Goal: Transaction & Acquisition: Purchase product/service

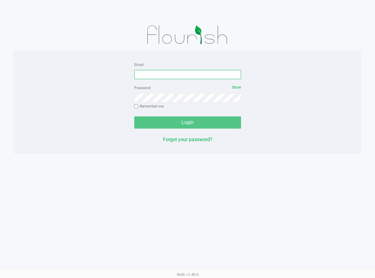
click at [168, 76] on input "Email" at bounding box center [187, 74] width 107 height 9
type input "[EMAIL_ADDRESS][DOMAIN_NAME]"
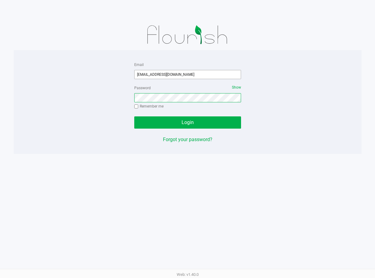
click at [134, 116] on button "Login" at bounding box center [187, 122] width 107 height 12
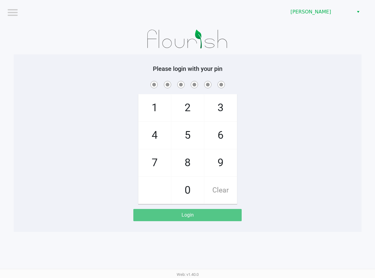
click at [281, 90] on div "1 4 7 2 5 8 0 3 6 9 Clear" at bounding box center [188, 142] width 348 height 124
checkbox input "true"
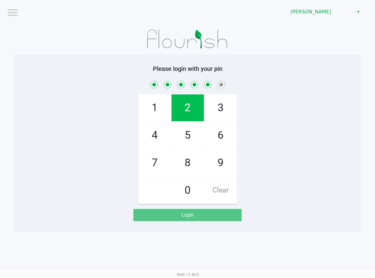
checkbox input "true"
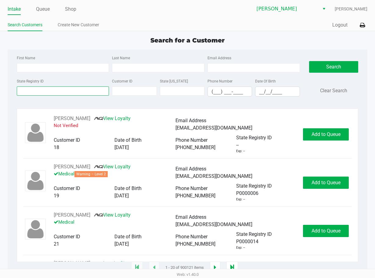
click at [78, 88] on input "State Registry ID" at bounding box center [63, 90] width 92 height 9
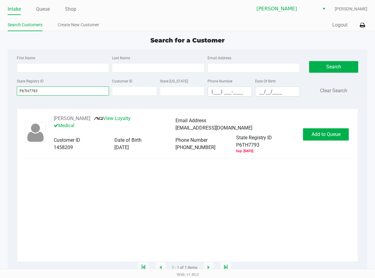
type input "P6TH7793"
drag, startPoint x: 86, startPoint y: 117, endPoint x: 50, endPoint y: 117, distance: 36.3
click at [50, 117] on div "[PERSON_NAME] View Loyalty Medical Email Address [EMAIL_ADDRESS][DOMAIN_NAME] C…" at bounding box center [176, 134] width 256 height 39
copy div "[PERSON_NAME]"
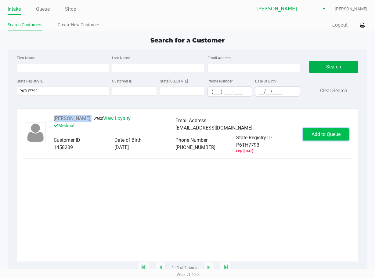
click at [323, 135] on span "Add to Queue" at bounding box center [326, 134] width 29 height 6
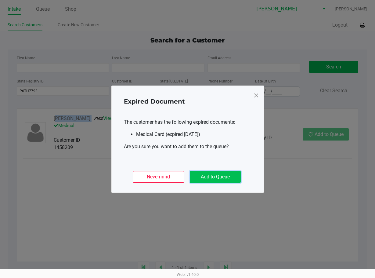
click at [229, 174] on button "Add to Queue" at bounding box center [215, 177] width 51 height 12
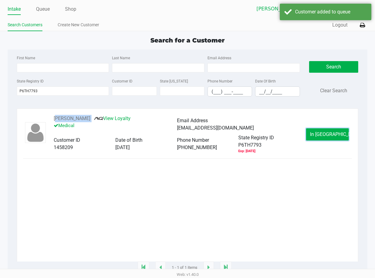
click at [324, 138] on button "In [GEOGRAPHIC_DATA]" at bounding box center [327, 134] width 43 height 12
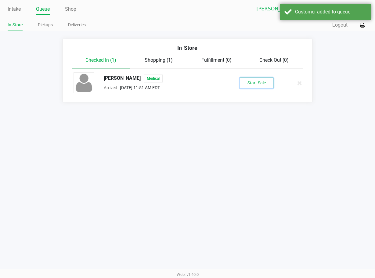
click at [262, 83] on button "Start Sale" at bounding box center [257, 83] width 34 height 11
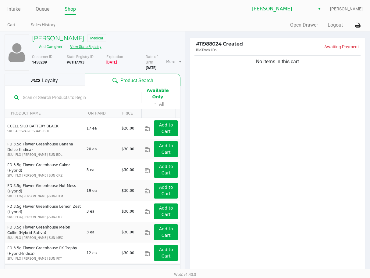
click at [102, 42] on button "View State Registry" at bounding box center [84, 47] width 36 height 10
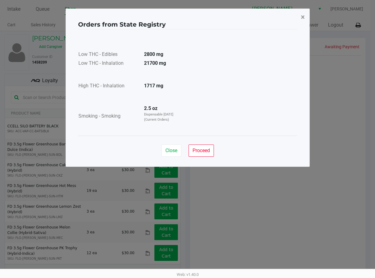
click at [302, 16] on span "×" at bounding box center [303, 17] width 4 height 9
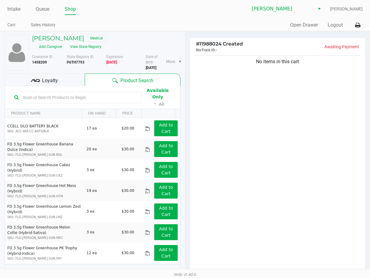
click at [218, 28] on div "Quick Sale Open Drawer Logout" at bounding box center [274, 25] width 178 height 11
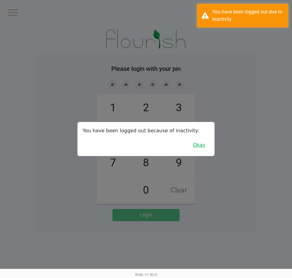
click at [205, 145] on button "Okay" at bounding box center [199, 145] width 20 height 12
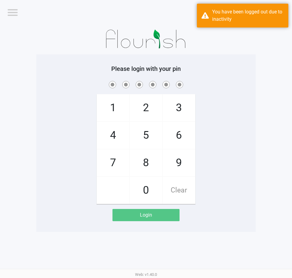
drag, startPoint x: 231, startPoint y: 138, endPoint x: 236, endPoint y: 138, distance: 4.3
click at [231, 138] on div "1 4 7 2 5 8 0 3 6 9 Clear" at bounding box center [146, 142] width 220 height 124
checkbox input "true"
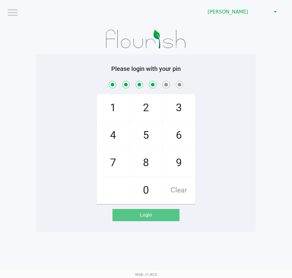
checkbox input "true"
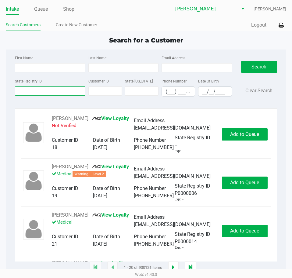
click at [40, 87] on input "State Registry ID" at bounding box center [50, 90] width 70 height 9
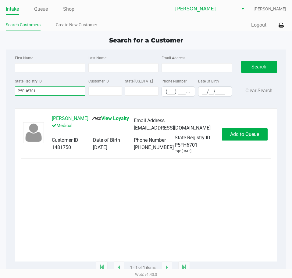
type input "P5FH6701"
drag, startPoint x: 85, startPoint y: 120, endPoint x: 73, endPoint y: 104, distance: 20.4
click at [50, 118] on div "[PERSON_NAME] View Loyalty Medical Email Address [EMAIL_ADDRESS][DOMAIN_NAME] C…" at bounding box center [134, 134] width 176 height 39
drag, startPoint x: 87, startPoint y: 120, endPoint x: 52, endPoint y: 119, distance: 35.4
click at [52, 119] on div "[PERSON_NAME] View Loyalty Medical Email Address [EMAIL_ADDRESS][DOMAIN_NAME] C…" at bounding box center [134, 134] width 176 height 39
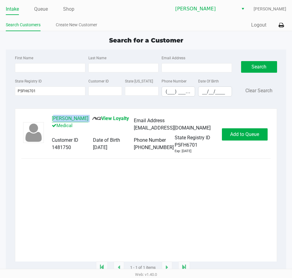
copy div "[PERSON_NAME]"
click at [238, 129] on button "Add to Queue" at bounding box center [245, 134] width 46 height 12
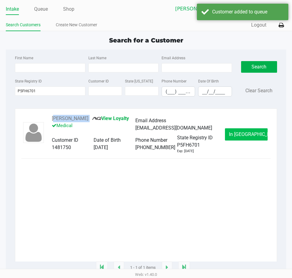
click at [241, 135] on span "In [GEOGRAPHIC_DATA]" at bounding box center [254, 134] width 51 height 6
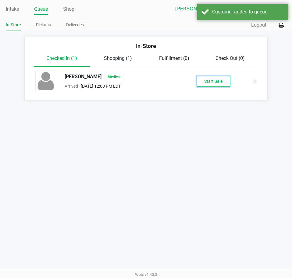
click at [214, 85] on button "Start Sale" at bounding box center [214, 81] width 34 height 11
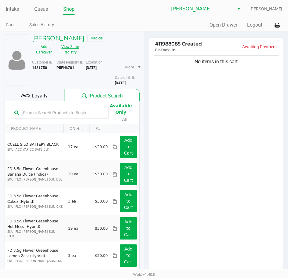
click at [70, 47] on button "View State Registry" at bounding box center [69, 49] width 26 height 15
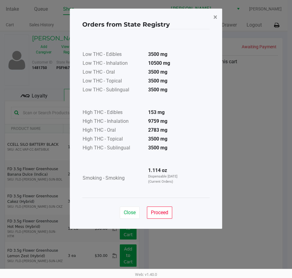
click at [215, 18] on span "×" at bounding box center [216, 17] width 4 height 9
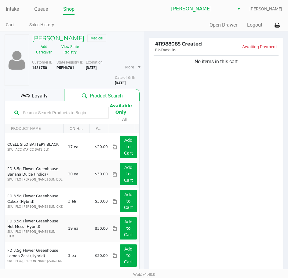
click at [7, 10] on link "Intake" at bounding box center [12, 9] width 13 height 9
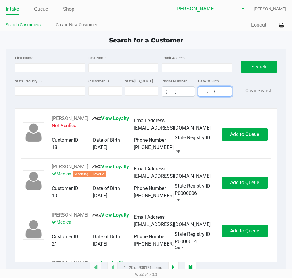
click at [208, 88] on input "__/__/____" at bounding box center [215, 91] width 33 height 9
type input "[DATE]"
click at [106, 74] on div "First Name Last Name Email Address" at bounding box center [123, 65] width 220 height 23
click at [106, 71] on input "Last Name" at bounding box center [123, 67] width 70 height 9
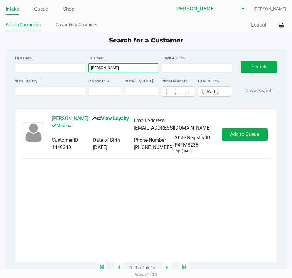
type input "[PERSON_NAME]"
drag, startPoint x: 91, startPoint y: 118, endPoint x: 73, endPoint y: 105, distance: 22.0
click at [70, 106] on div "First Name Last Name [PERSON_NAME] Email Address State Registry ID Customer ID …" at bounding box center [146, 158] width 281 height 218
drag, startPoint x: 92, startPoint y: 118, endPoint x: 47, endPoint y: 120, distance: 45.5
click at [47, 120] on div "[PERSON_NAME] View Loyalty Medical Email Address [EMAIL_ADDRESS][DOMAIN_NAME] C…" at bounding box center [134, 134] width 176 height 39
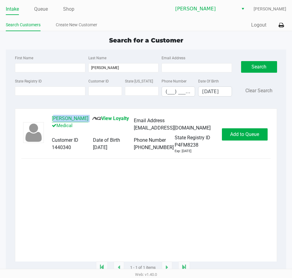
copy div "[PERSON_NAME]"
click at [239, 133] on span "Add to Queue" at bounding box center [244, 134] width 29 height 6
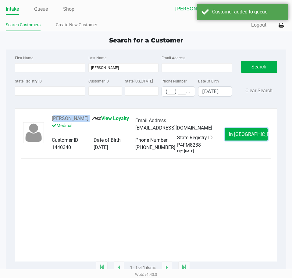
click at [244, 135] on span "In [GEOGRAPHIC_DATA]" at bounding box center [254, 134] width 51 height 6
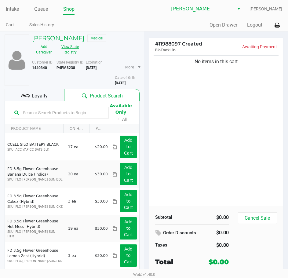
click at [79, 50] on button "View State Registry" at bounding box center [69, 49] width 26 height 15
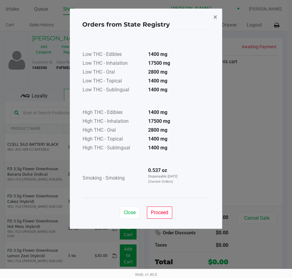
click at [217, 17] on span "×" at bounding box center [216, 17] width 4 height 9
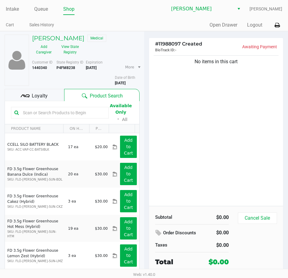
click at [170, 27] on div "Quick Sale Open Drawer Logout" at bounding box center [213, 25] width 138 height 11
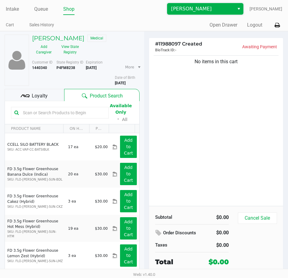
click at [193, 11] on span "[PERSON_NAME]" at bounding box center [201, 8] width 60 height 7
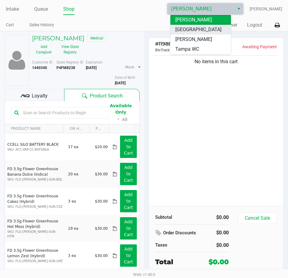
click at [198, 27] on span "[GEOGRAPHIC_DATA]" at bounding box center [198, 29] width 46 height 7
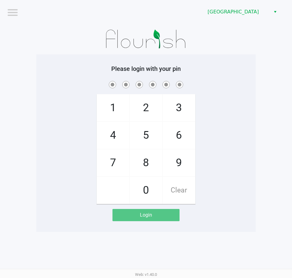
click at [218, 110] on div "1 4 7 2 5 8 0 3 6 9 Clear" at bounding box center [146, 142] width 220 height 124
checkbox input "true"
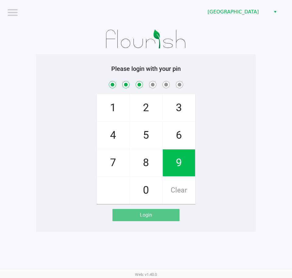
checkbox input "true"
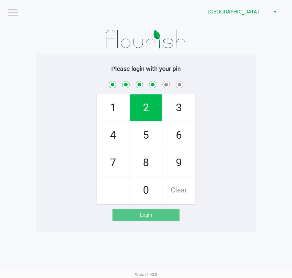
checkbox input "true"
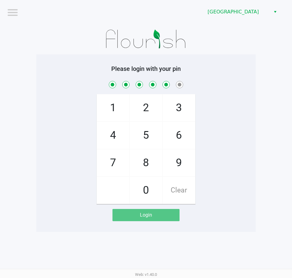
checkbox input "true"
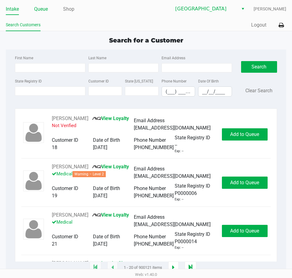
click at [42, 10] on link "Queue" at bounding box center [41, 9] width 14 height 9
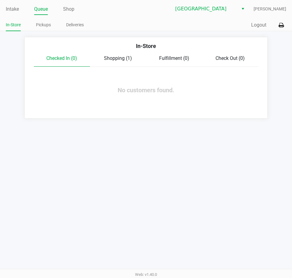
click at [121, 59] on span "Shopping (1)" at bounding box center [118, 58] width 28 height 6
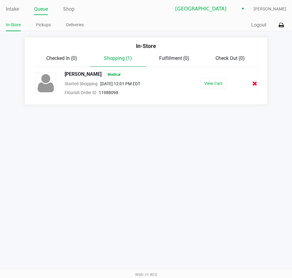
click at [252, 84] on button at bounding box center [254, 84] width 5 height 8
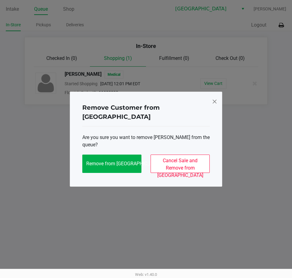
click at [218, 105] on div "Remove Customer from [GEOGRAPHIC_DATA] Are you sure you want to remove [PERSON_…" at bounding box center [146, 139] width 153 height 95
click at [212, 102] on span at bounding box center [214, 101] width 5 height 10
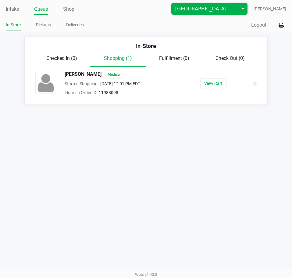
click at [196, 9] on span "[GEOGRAPHIC_DATA]" at bounding box center [205, 8] width 60 height 7
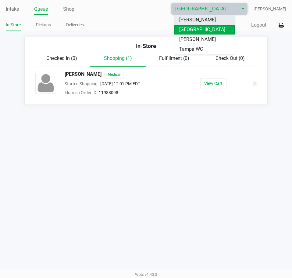
click at [200, 22] on span "[PERSON_NAME]" at bounding box center [197, 19] width 37 height 7
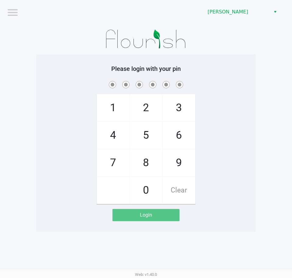
click at [216, 88] on span at bounding box center [146, 84] width 211 height 9
checkbox input "true"
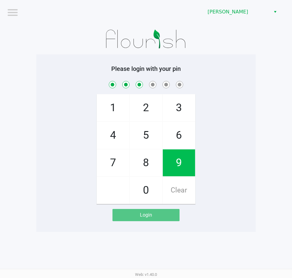
checkbox input "true"
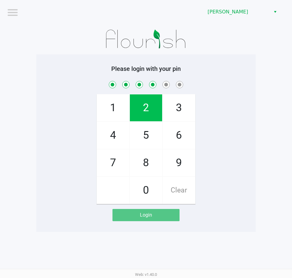
checkbox input "true"
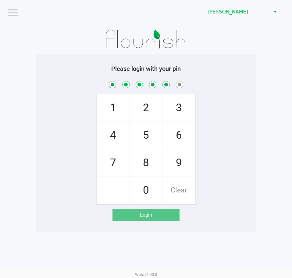
checkbox input "true"
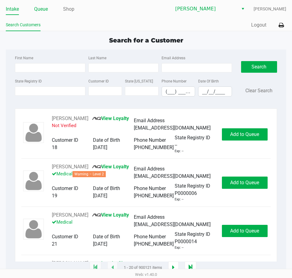
click at [42, 9] on link "Queue" at bounding box center [41, 9] width 14 height 9
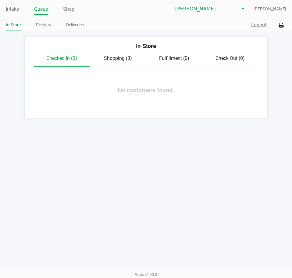
click at [111, 53] on div "In-Store" at bounding box center [146, 48] width 234 height 13
click at [114, 57] on span "Shopping (3)" at bounding box center [118, 58] width 28 height 6
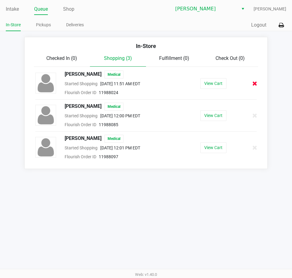
click at [253, 84] on icon at bounding box center [255, 83] width 5 height 5
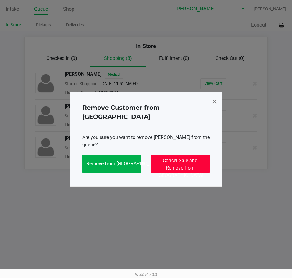
click at [184, 157] on span "Cancel Sale and Remove from [GEOGRAPHIC_DATA]" at bounding box center [180, 167] width 46 height 20
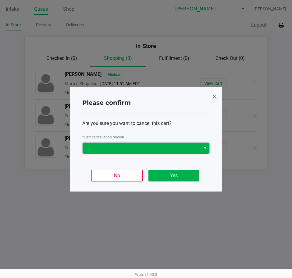
click at [179, 149] on span at bounding box center [141, 147] width 111 height 7
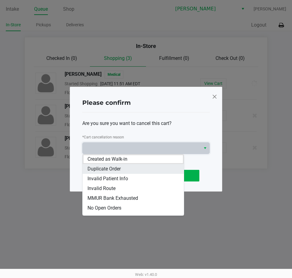
click at [142, 169] on li "Duplicate Order" at bounding box center [133, 169] width 101 height 10
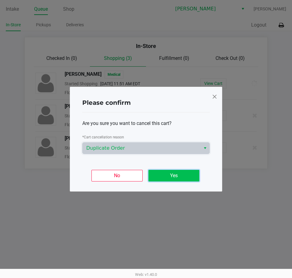
click at [163, 173] on button "Yes" at bounding box center [174, 176] width 51 height 12
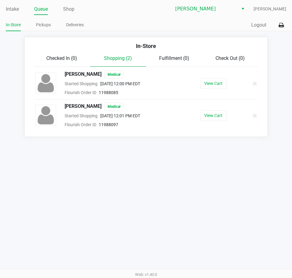
click at [252, 85] on div at bounding box center [251, 83] width 19 height 15
click at [254, 84] on icon at bounding box center [255, 83] width 5 height 5
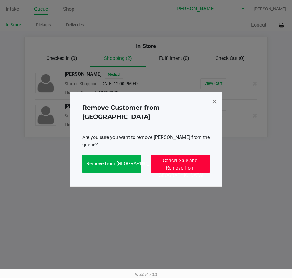
click at [179, 157] on span "Cancel Sale and Remove from [GEOGRAPHIC_DATA]" at bounding box center [180, 167] width 46 height 20
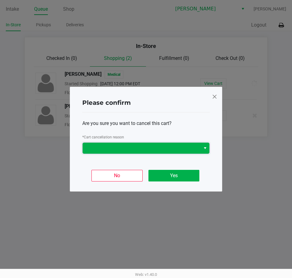
click at [174, 146] on span at bounding box center [141, 147] width 111 height 7
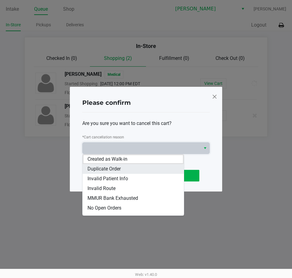
click at [151, 167] on li "Duplicate Order" at bounding box center [133, 169] width 101 height 10
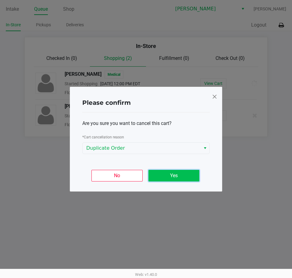
click at [168, 175] on button "Yes" at bounding box center [174, 176] width 51 height 12
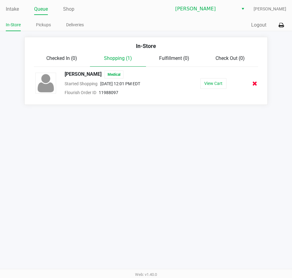
click at [255, 85] on icon at bounding box center [255, 83] width 5 height 5
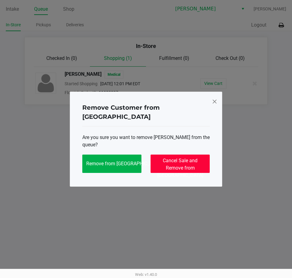
click at [188, 157] on span "Cancel Sale and Remove from [GEOGRAPHIC_DATA]" at bounding box center [180, 167] width 46 height 20
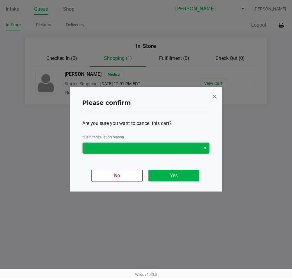
click at [180, 144] on span at bounding box center [141, 147] width 111 height 7
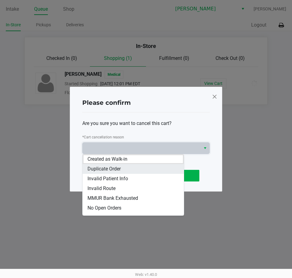
click at [157, 171] on li "Duplicate Order" at bounding box center [133, 169] width 101 height 10
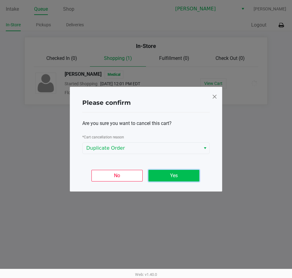
click at [169, 175] on button "Yes" at bounding box center [174, 176] width 51 height 12
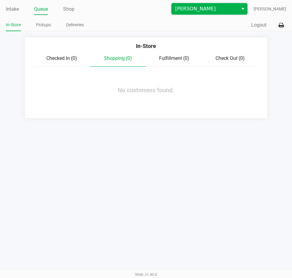
click at [197, 13] on span "[PERSON_NAME]" at bounding box center [205, 8] width 67 height 11
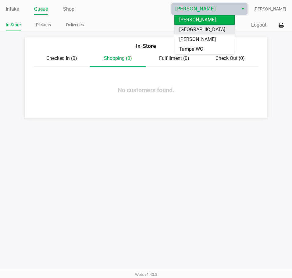
click at [200, 31] on span "[GEOGRAPHIC_DATA]" at bounding box center [202, 29] width 46 height 7
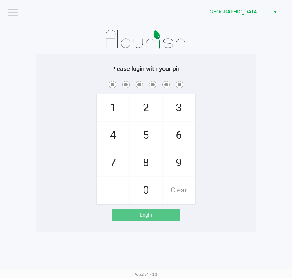
click at [233, 78] on div "Please login with your pin 1 4 7 2 5 8 0 3 6 9 Clear Login" at bounding box center [146, 143] width 220 height 156
checkbox input "true"
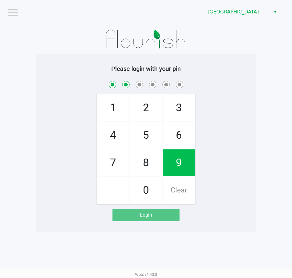
checkbox input "true"
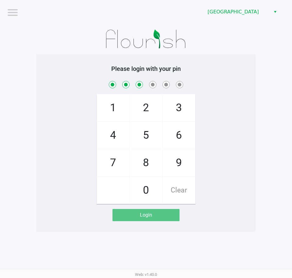
checkbox input "true"
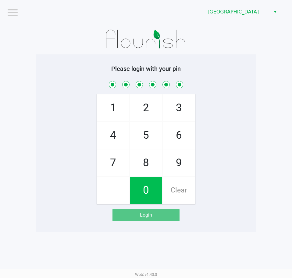
checkbox input "true"
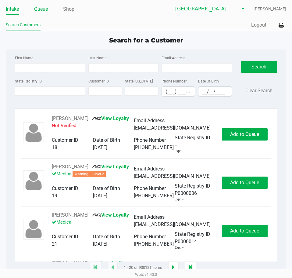
click at [44, 9] on link "Queue" at bounding box center [41, 9] width 14 height 9
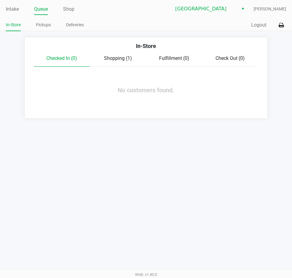
click at [106, 55] on span "Shopping (1)" at bounding box center [118, 58] width 28 height 6
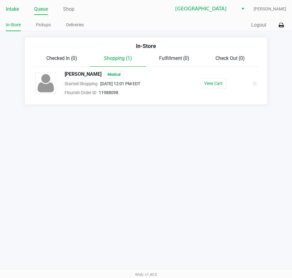
click at [15, 5] on link "Intake" at bounding box center [12, 9] width 13 height 9
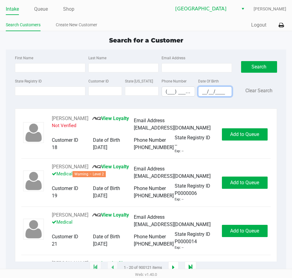
click at [204, 92] on input "__/__/____" at bounding box center [215, 91] width 33 height 9
type input "[DATE]"
click at [137, 67] on input "Last Name" at bounding box center [123, 67] width 70 height 9
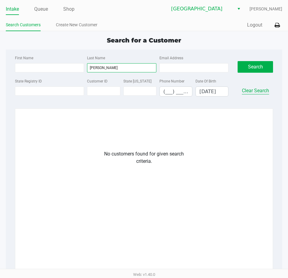
type input "[PERSON_NAME]"
click at [253, 88] on button "Clear Search" at bounding box center [255, 90] width 27 height 7
type input "__/__/____"
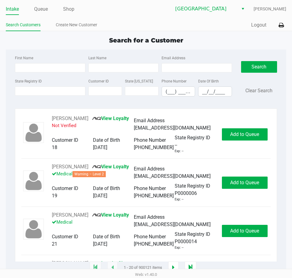
click at [223, 38] on div "Search for a Customer" at bounding box center [146, 40] width 290 height 9
click at [239, 35] on app-point-of-sale "Intake Queue Shop Lakeland WC [PERSON_NAME] Search Customers Create New Custome…" at bounding box center [146, 134] width 292 height 268
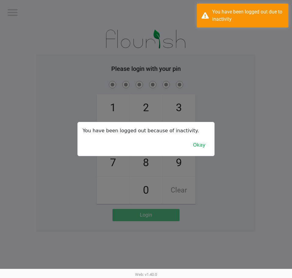
click at [48, 88] on div at bounding box center [146, 139] width 292 height 278
click at [205, 146] on button "Okay" at bounding box center [199, 145] width 20 height 12
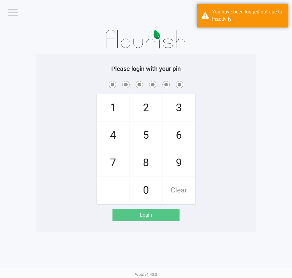
click at [207, 143] on div "1 4 7 2 5 8 0 3 6 9 Clear" at bounding box center [146, 142] width 220 height 124
checkbox input "true"
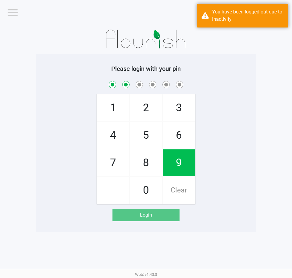
checkbox input "true"
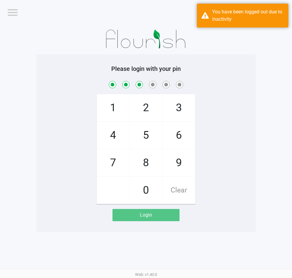
checkbox input "true"
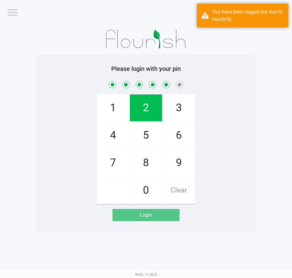
checkbox input "true"
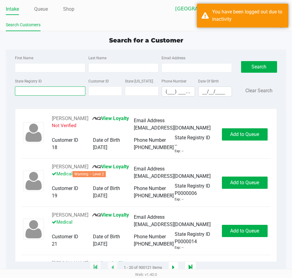
click at [41, 89] on input "State Registry ID" at bounding box center [50, 90] width 70 height 9
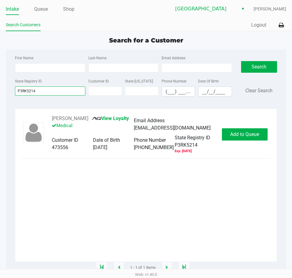
type input "P3RK5214"
drag, startPoint x: 91, startPoint y: 118, endPoint x: 52, endPoint y: 118, distance: 39.4
click at [52, 118] on div "[PERSON_NAME] View Loyalty Medical" at bounding box center [93, 124] width 82 height 19
copy div "[PERSON_NAME]"
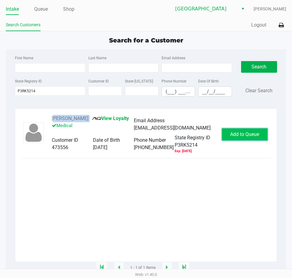
click at [246, 134] on span "Add to Queue" at bounding box center [244, 134] width 29 height 6
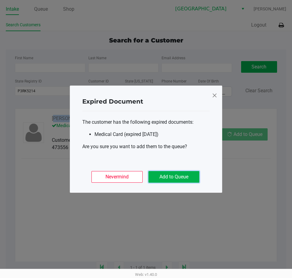
drag, startPoint x: 188, startPoint y: 173, endPoint x: 194, endPoint y: 169, distance: 6.6
click at [187, 173] on button "Add to Queue" at bounding box center [174, 177] width 51 height 12
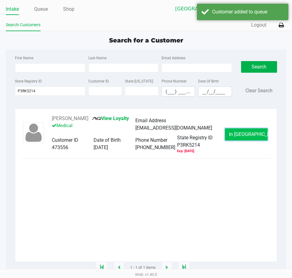
click at [233, 133] on button "In [GEOGRAPHIC_DATA]" at bounding box center [246, 134] width 43 height 12
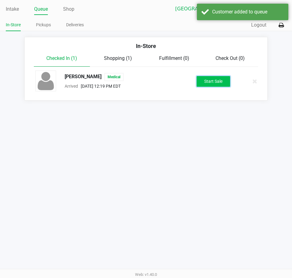
click at [212, 78] on button "Start Sale" at bounding box center [214, 81] width 34 height 11
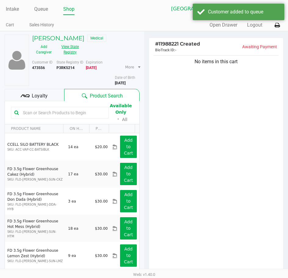
click at [70, 49] on button "View State Registry" at bounding box center [69, 49] width 26 height 15
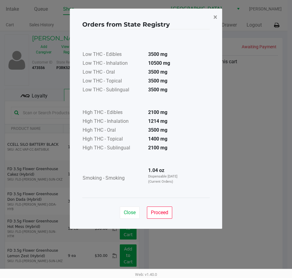
click at [213, 18] on button "×" at bounding box center [216, 17] width 14 height 17
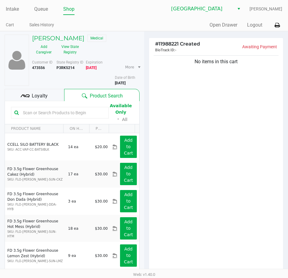
click at [193, 25] on div "Quick Sale Open Drawer Logout" at bounding box center [213, 25] width 138 height 11
click at [171, 28] on div "Quick Sale Open Drawer Logout" at bounding box center [213, 25] width 138 height 11
